Goal: Communication & Community: Share content

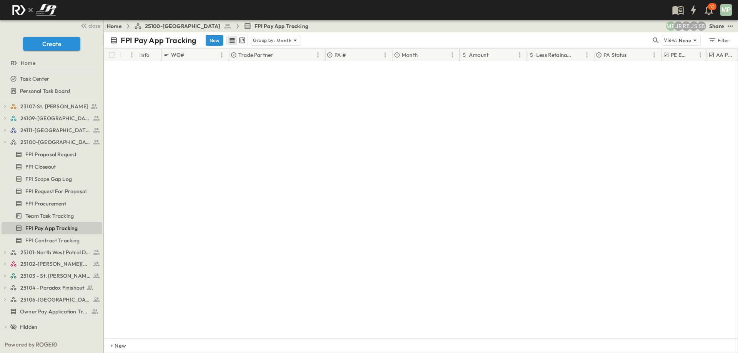
scroll to position [618, 0]
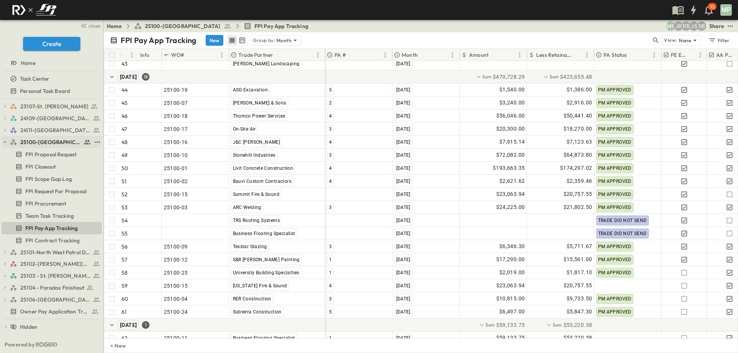
click at [7, 144] on icon "button" at bounding box center [4, 142] width 5 height 5
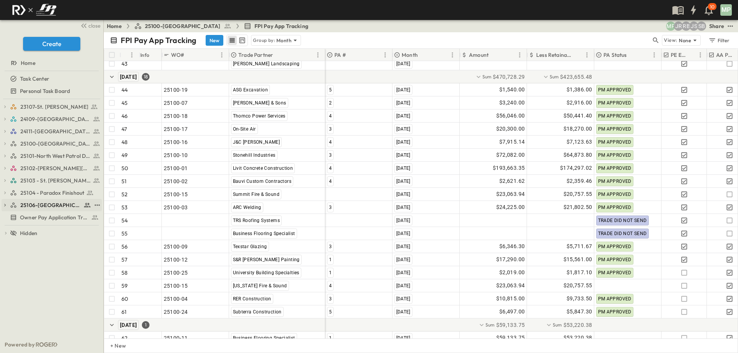
click at [5, 205] on icon "button" at bounding box center [5, 205] width 2 height 3
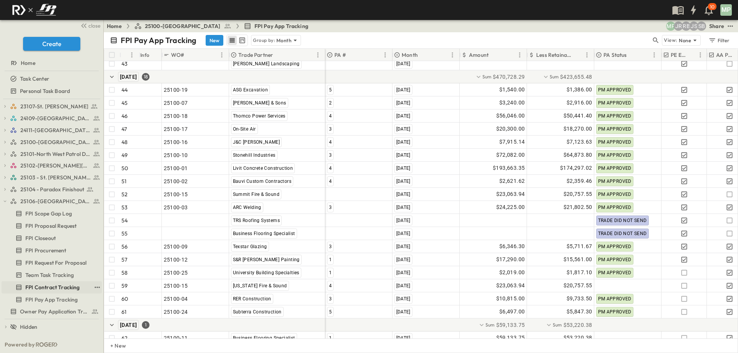
click at [44, 288] on span "FPI Contract Tracking" at bounding box center [52, 288] width 55 height 8
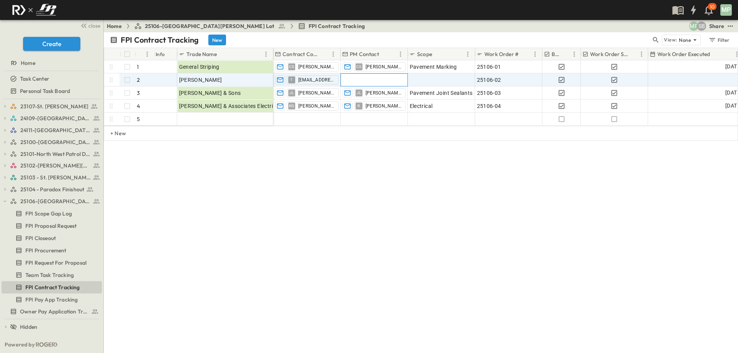
click at [361, 76] on div at bounding box center [374, 80] width 66 height 12
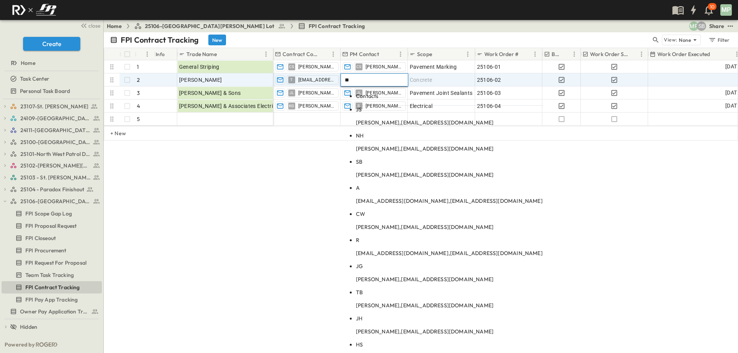
type input "*"
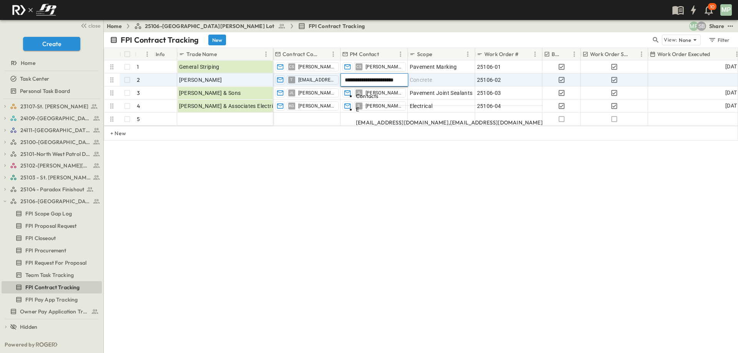
type input "**********"
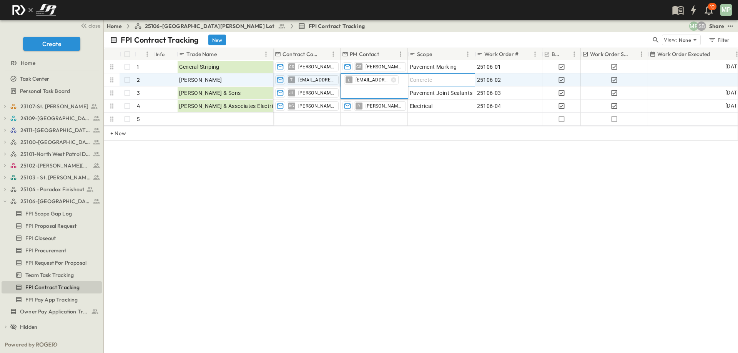
click at [455, 83] on div "Concrete" at bounding box center [441, 80] width 63 height 11
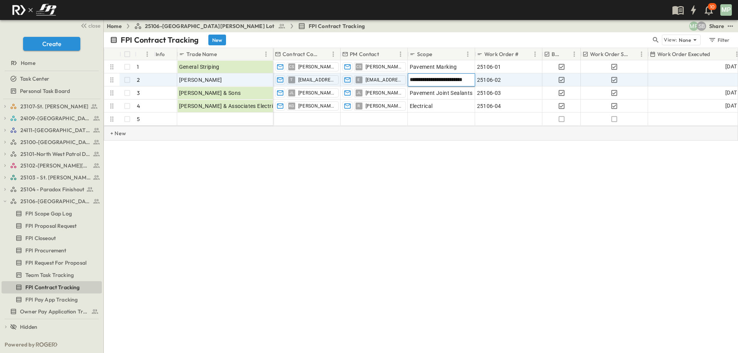
type input "**********"
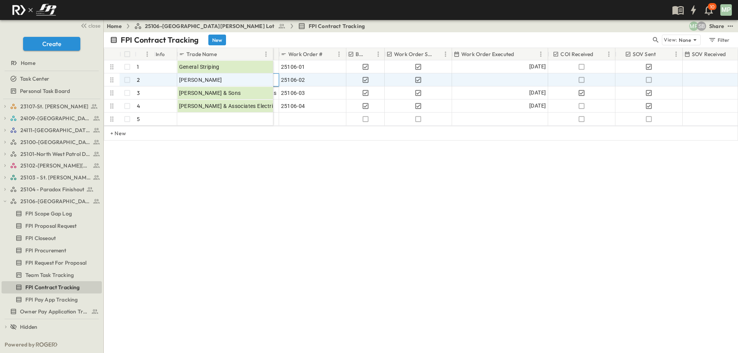
scroll to position [0, 199]
click at [538, 82] on div at bounding box center [497, 80] width 95 height 12
click at [537, 83] on div at bounding box center [497, 79] width 96 height 13
click at [511, 80] on icon "Tracking Date Menu" at bounding box center [507, 80] width 8 height 8
click at [538, 154] on button "15" at bounding box center [537, 155] width 14 height 14
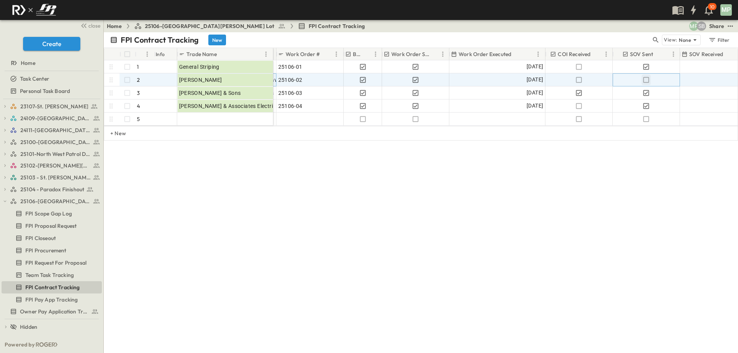
click at [646, 81] on icon "button" at bounding box center [646, 80] width 8 height 8
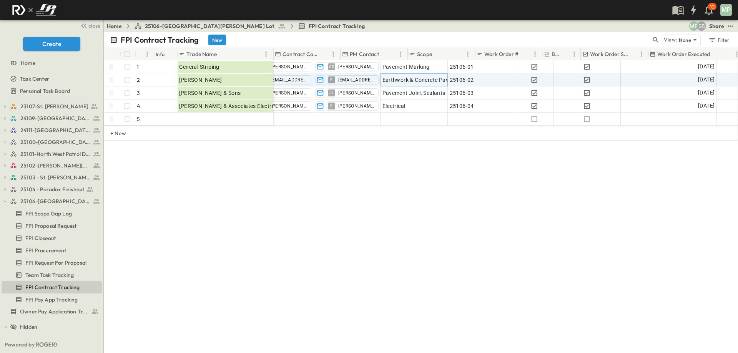
scroll to position [0, 0]
